Goal: Task Accomplishment & Management: Manage account settings

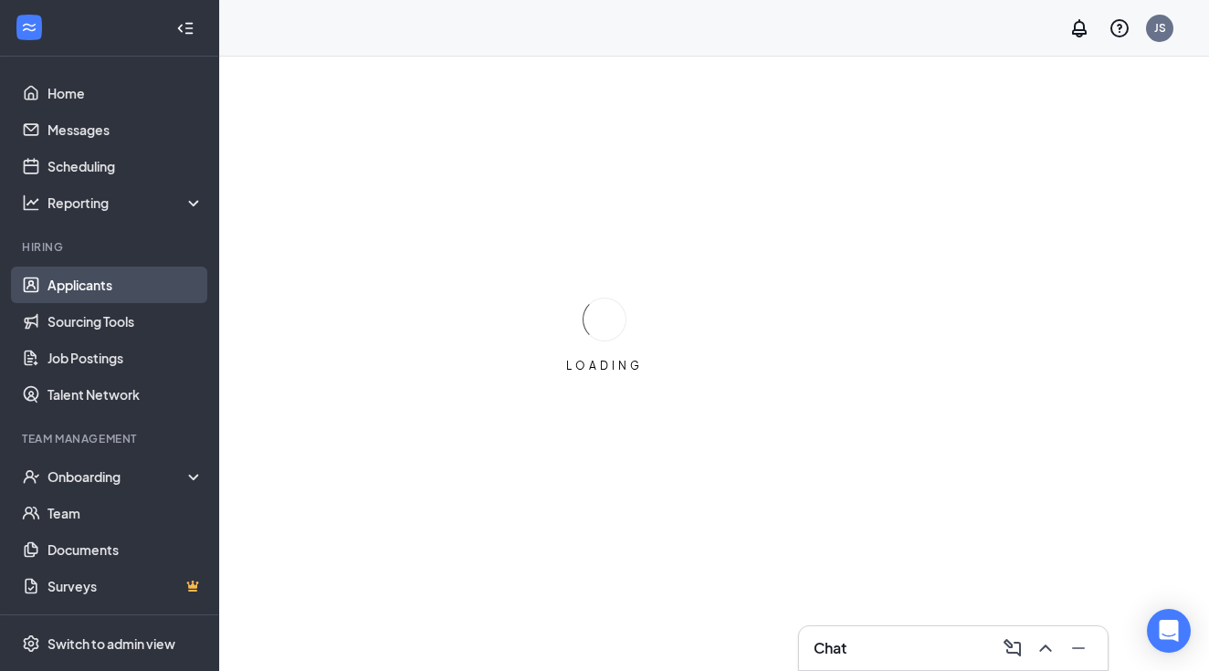
click at [70, 293] on link "Applicants" at bounding box center [125, 285] width 156 height 37
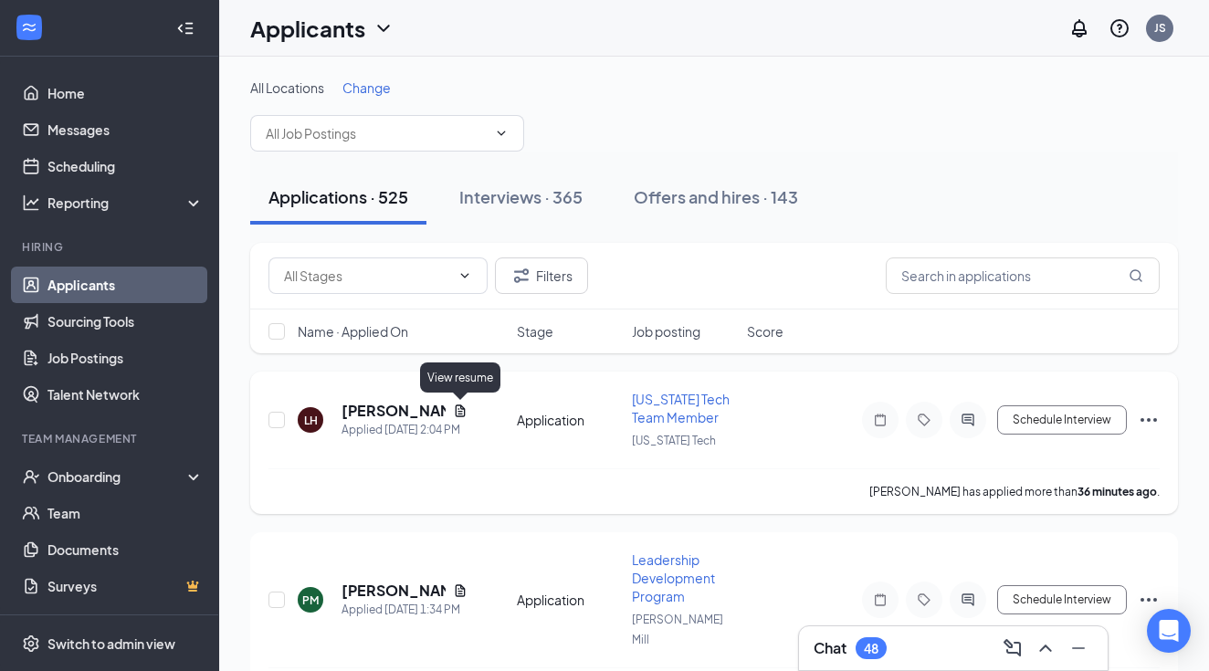
click at [462, 415] on icon "Document" at bounding box center [460, 411] width 15 height 15
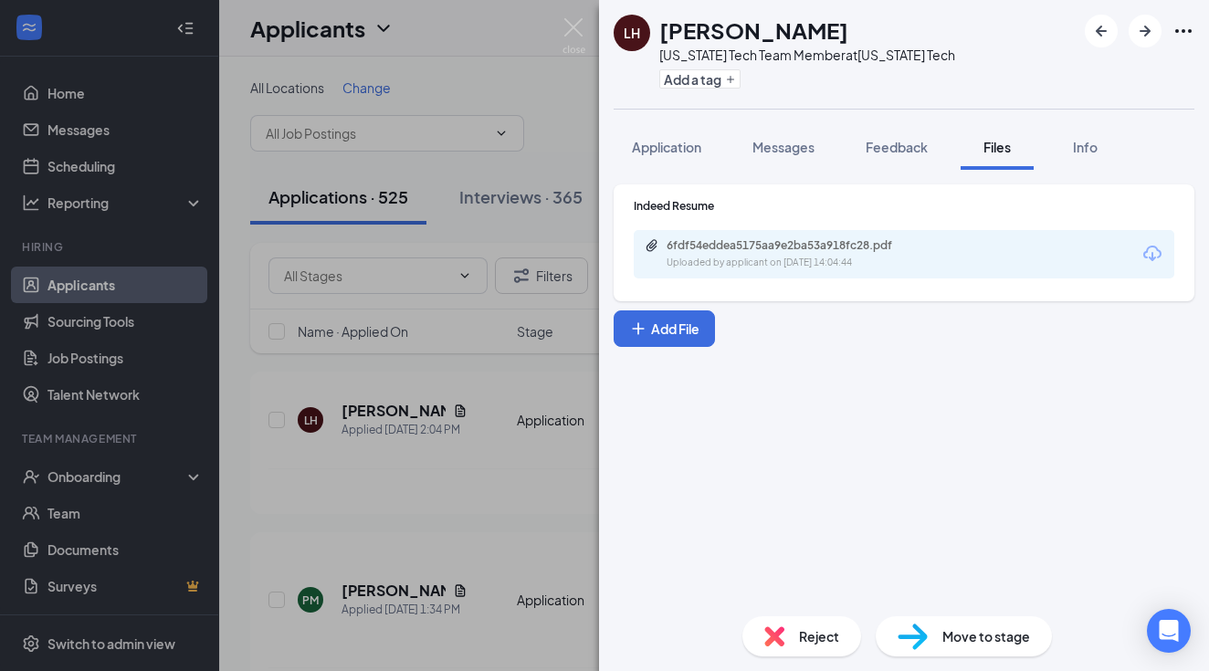
click at [831, 270] on div "6fdf54eddea5175aa9e2ba53a918fc28.pdf Uploaded by applicant on [DATE] 14:04:44" at bounding box center [904, 254] width 541 height 48
click at [824, 251] on div "6fdf54eddea5175aa9e2ba53a918fc28.pdf" at bounding box center [795, 245] width 256 height 15
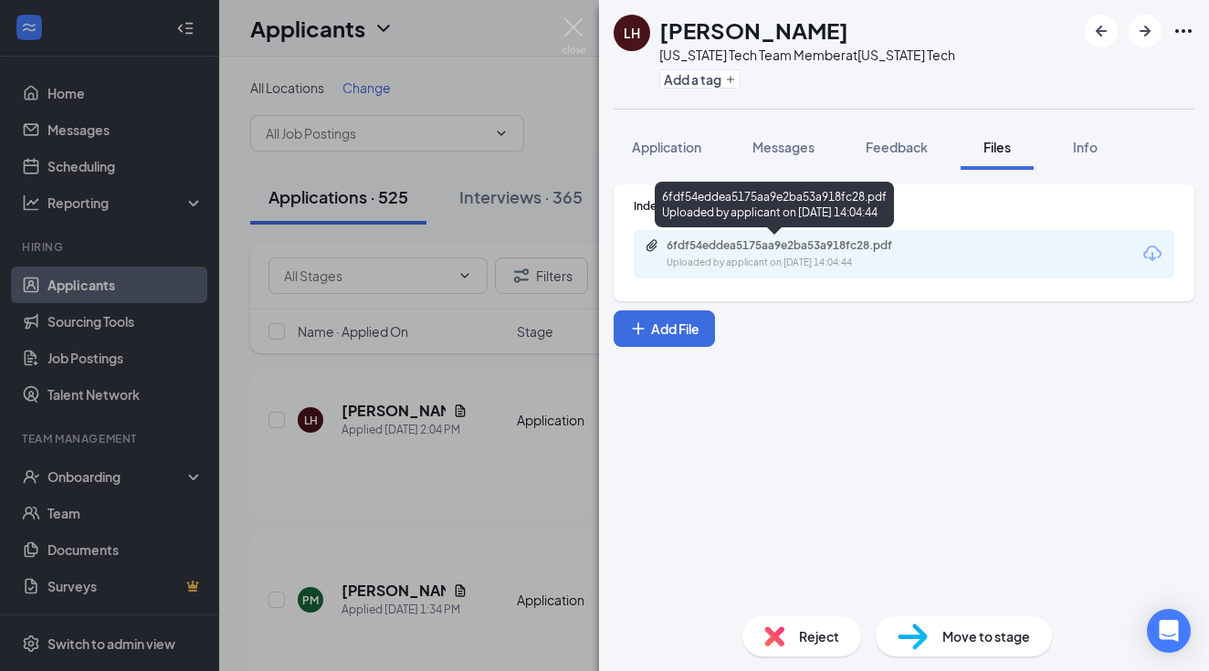
click at [373, 214] on div "LH [PERSON_NAME] [US_STATE] Tech Team Member at [US_STATE] Tech Add a tag Appli…" at bounding box center [604, 335] width 1209 height 671
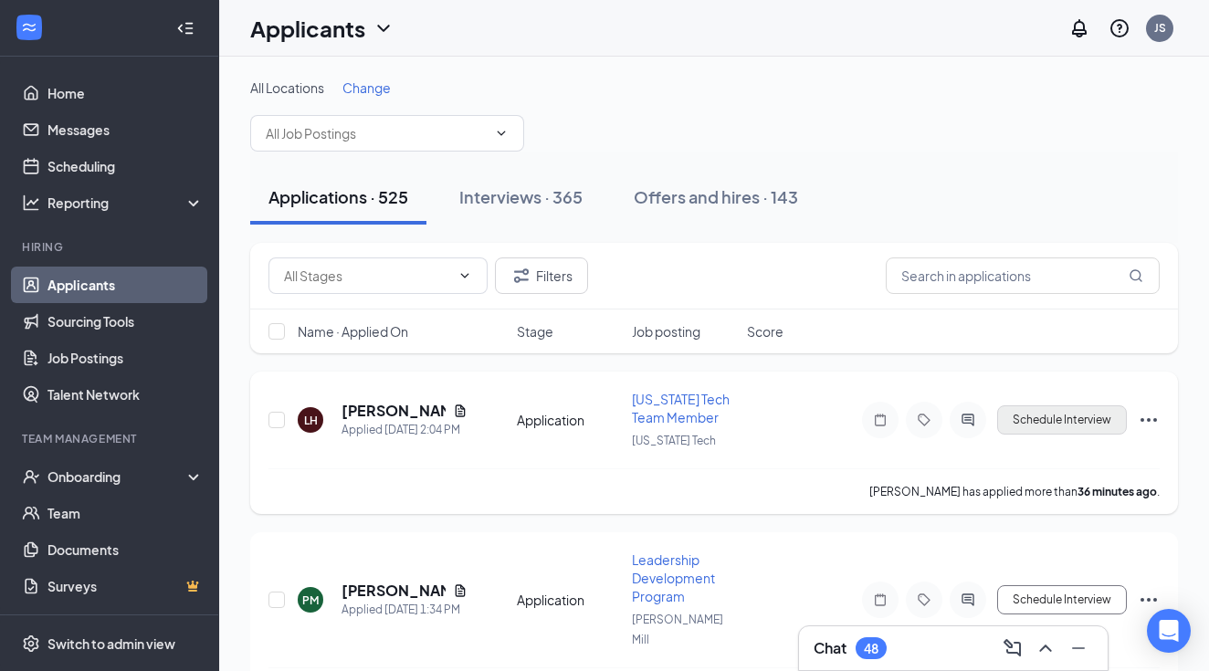
click at [1028, 408] on button "Schedule Interview" at bounding box center [1062, 419] width 130 height 29
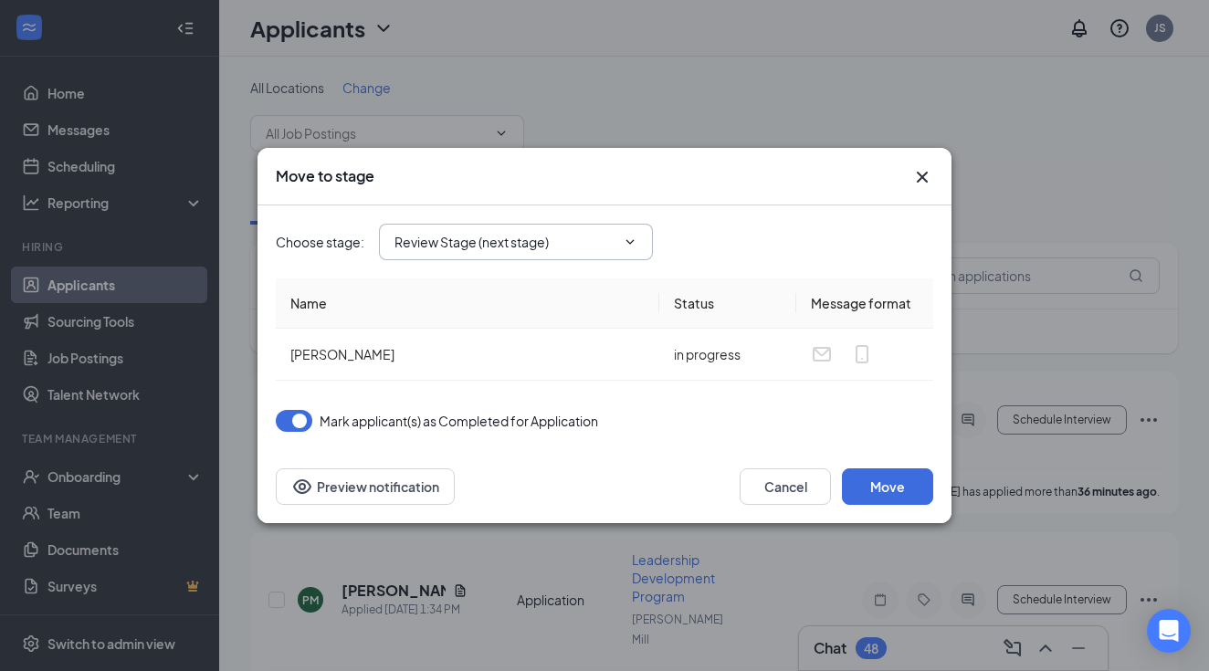
click at [613, 248] on input "Review Stage (next stage)" at bounding box center [504, 242] width 221 height 20
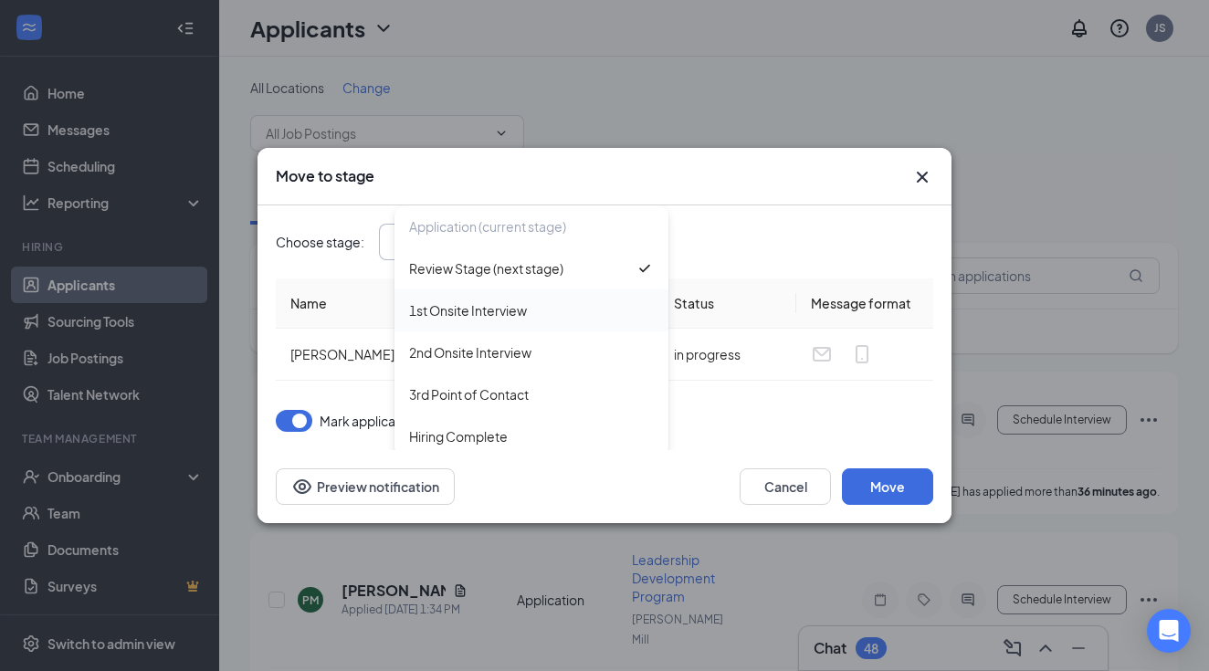
click at [470, 309] on div "1st Onsite Interview" at bounding box center [468, 310] width 118 height 20
type input "1st Onsite Interview"
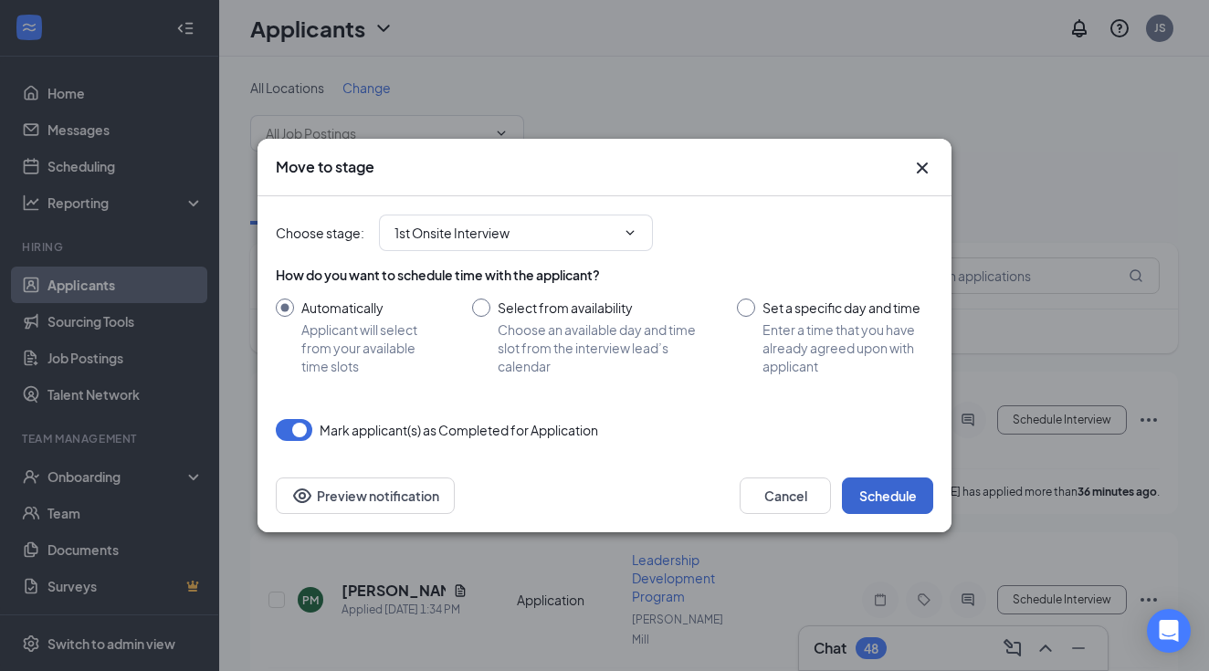
click at [875, 499] on button "Schedule" at bounding box center [887, 496] width 91 height 37
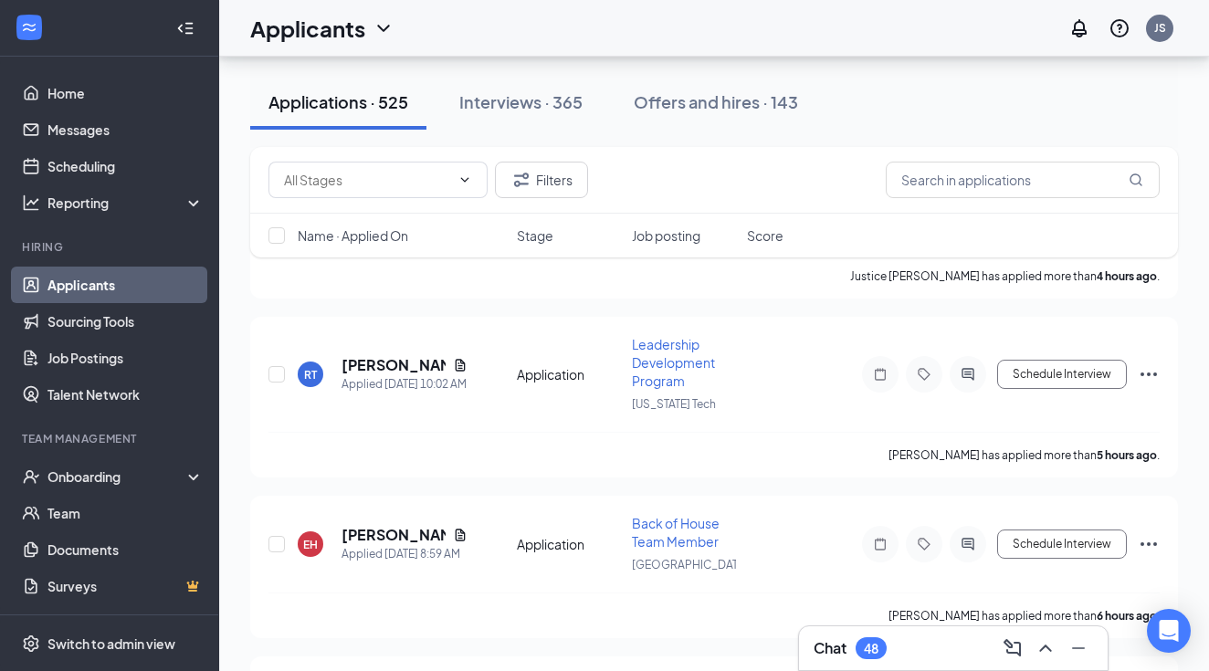
scroll to position [2059, 0]
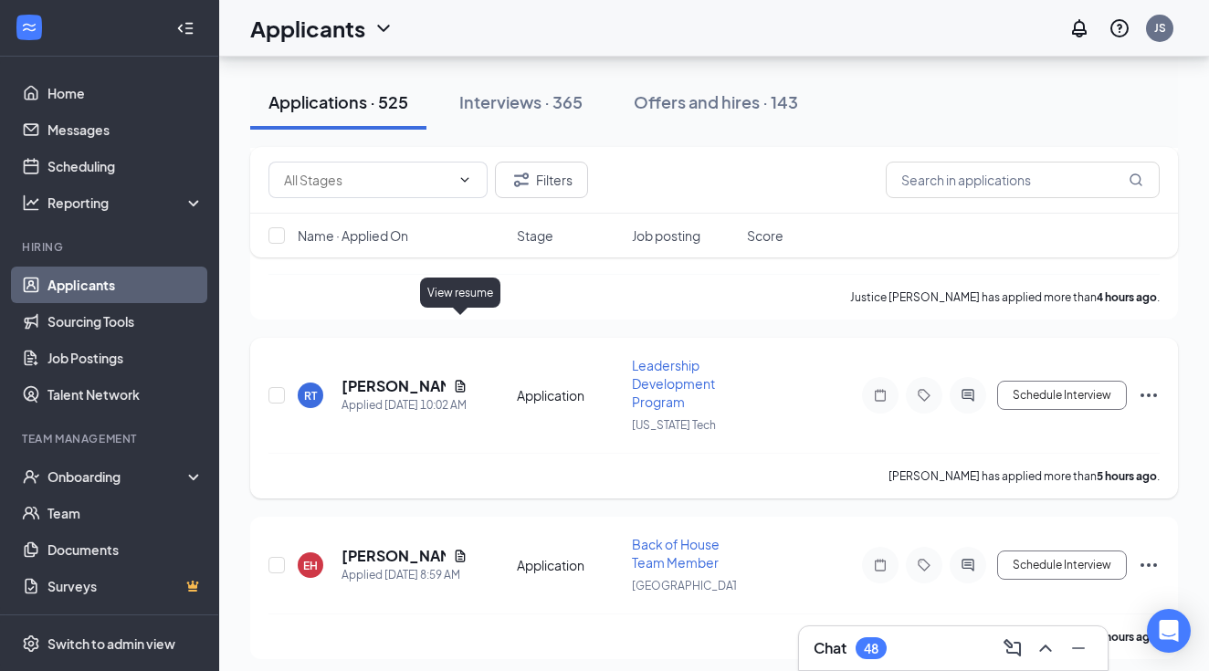
click at [462, 379] on icon "Document" at bounding box center [460, 386] width 15 height 15
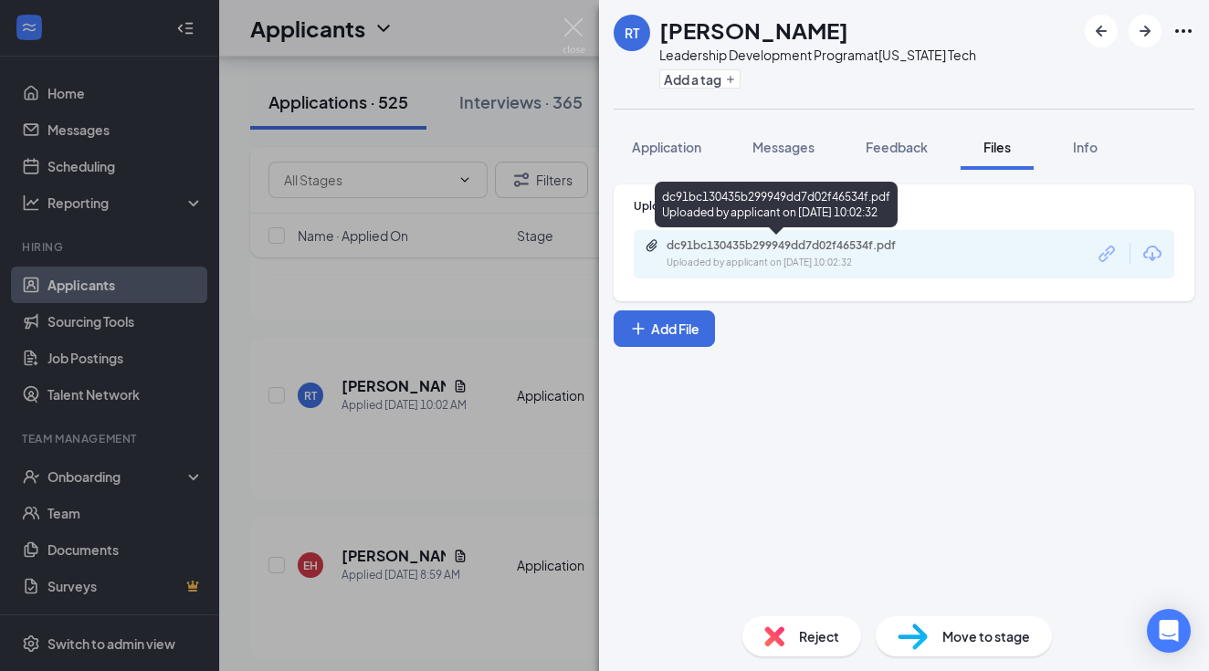
click at [814, 257] on div "Uploaded by applicant on [DATE] 10:02:32" at bounding box center [804, 263] width 274 height 15
click at [336, 356] on div "RT [PERSON_NAME] Leadership Development Program at [US_STATE][GEOGRAPHIC_DATA] …" at bounding box center [604, 335] width 1209 height 671
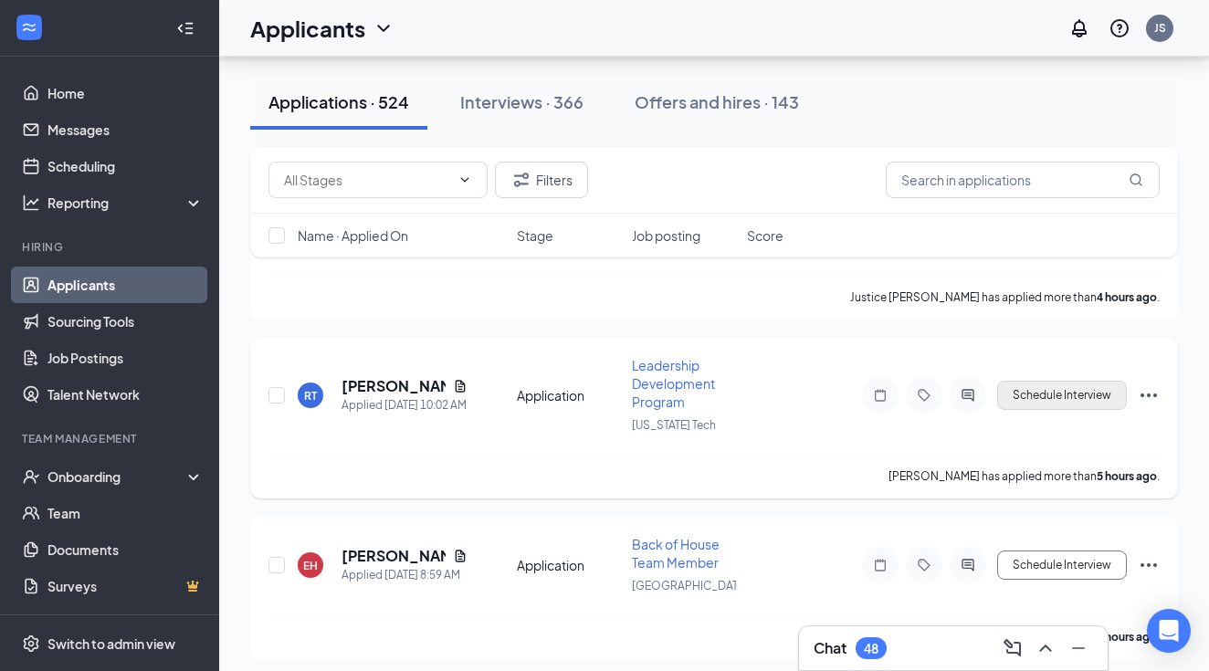
click at [1095, 381] on button "Schedule Interview" at bounding box center [1062, 395] width 130 height 29
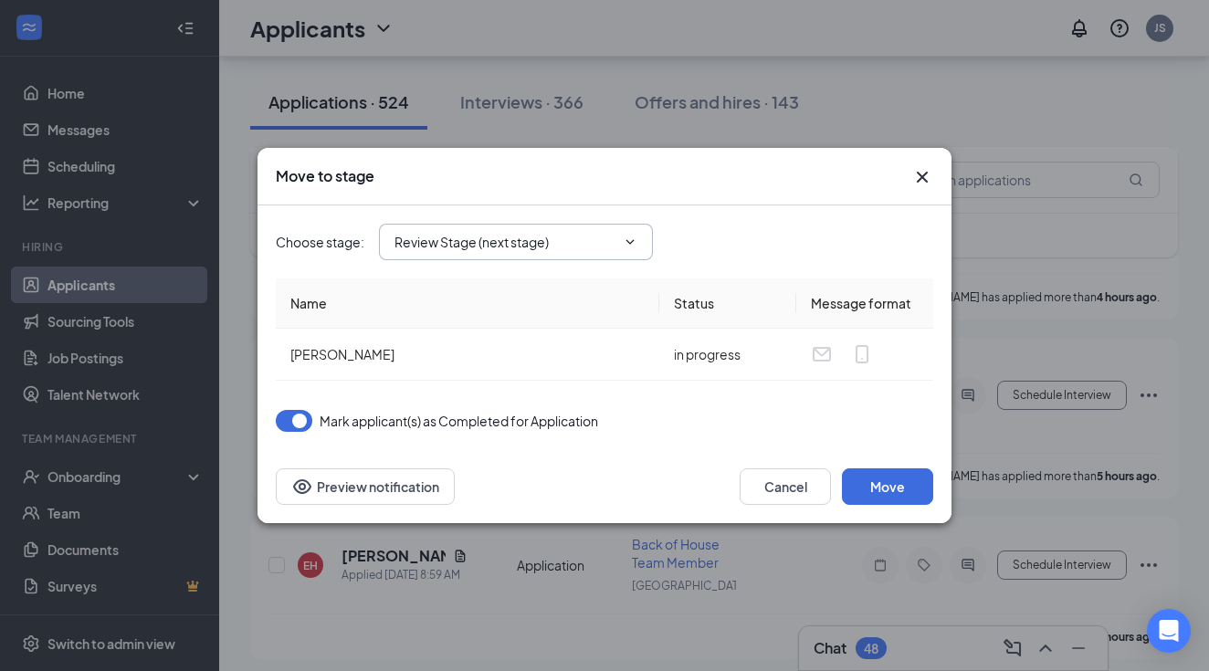
click at [531, 251] on span "Review Stage (next stage)" at bounding box center [516, 242] width 274 height 37
click at [500, 244] on input "Review Stage (next stage)" at bounding box center [504, 242] width 221 height 20
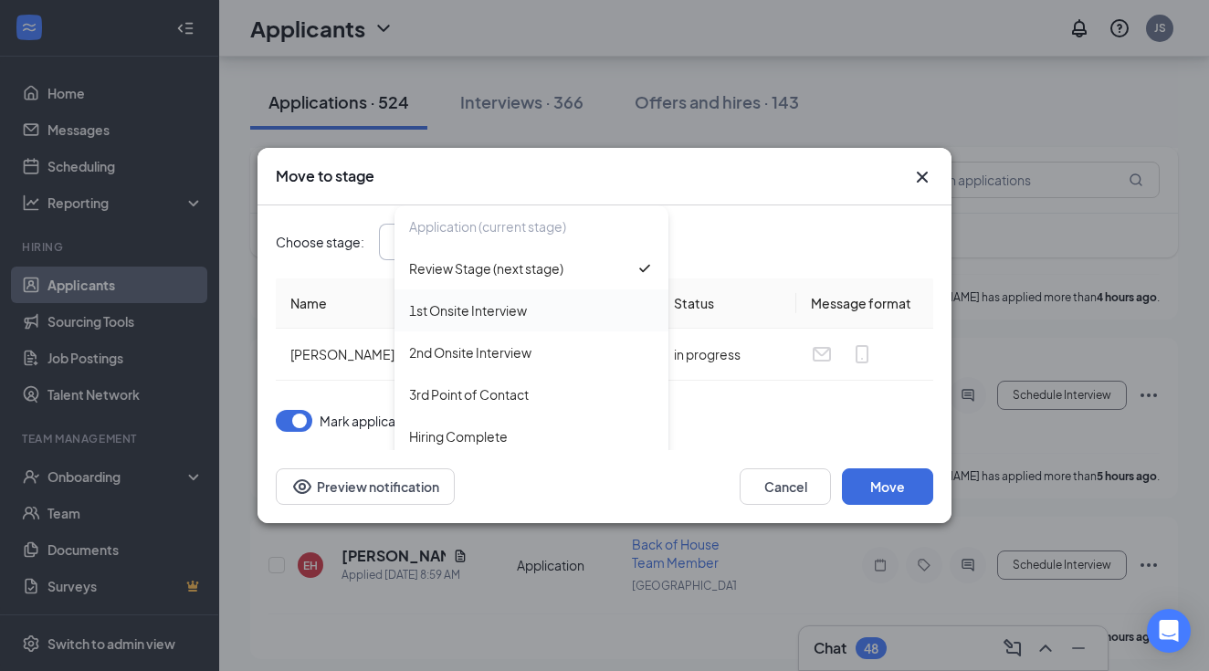
click at [467, 310] on div "1st Onsite Interview" at bounding box center [468, 310] width 118 height 20
type input "1st Onsite Interview"
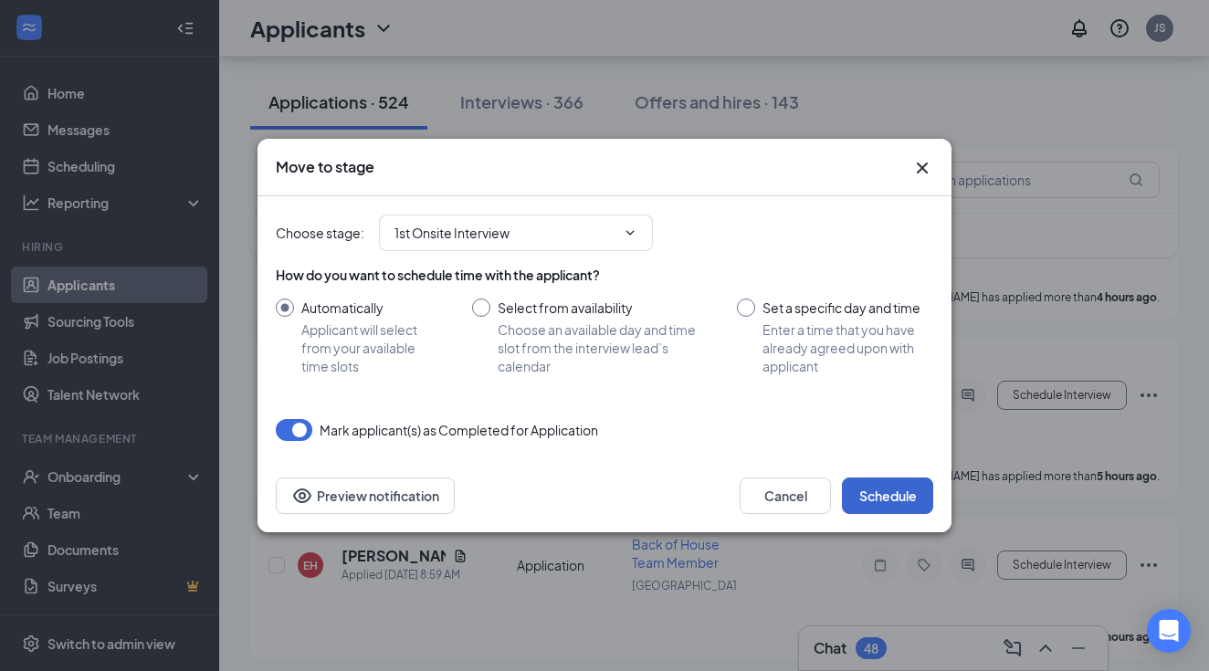
click at [865, 499] on button "Schedule" at bounding box center [887, 496] width 91 height 37
